Goal: Task Accomplishment & Management: Use online tool/utility

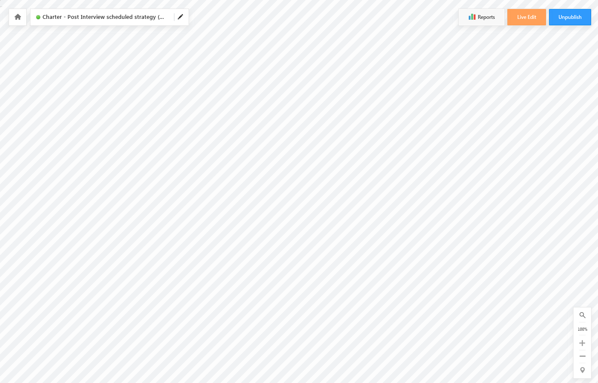
click at [582, 343] on icon at bounding box center [582, 343] width 6 height 6
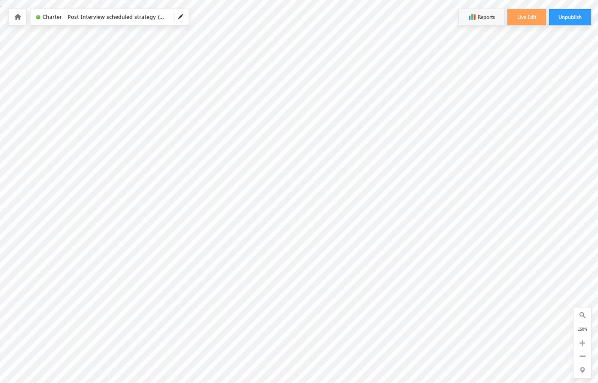
click at [582, 343] on icon at bounding box center [582, 343] width 6 height 6
